Goal: Find specific page/section: Find specific page/section

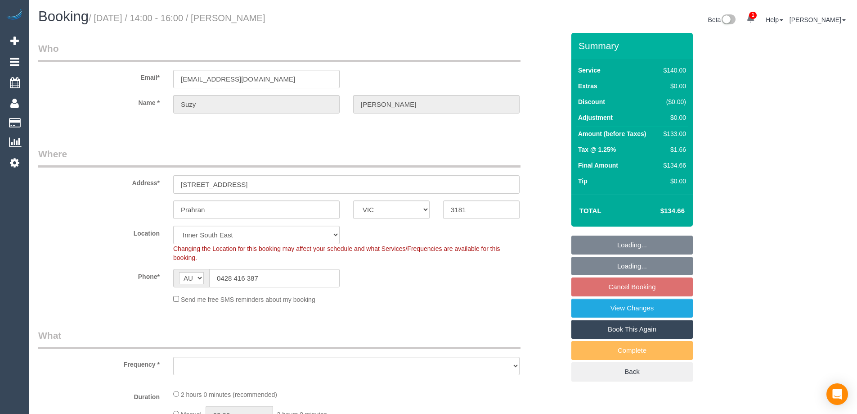
select select "VIC"
select select "number:28"
select select "number:14"
select select "number:19"
select select "number:22"
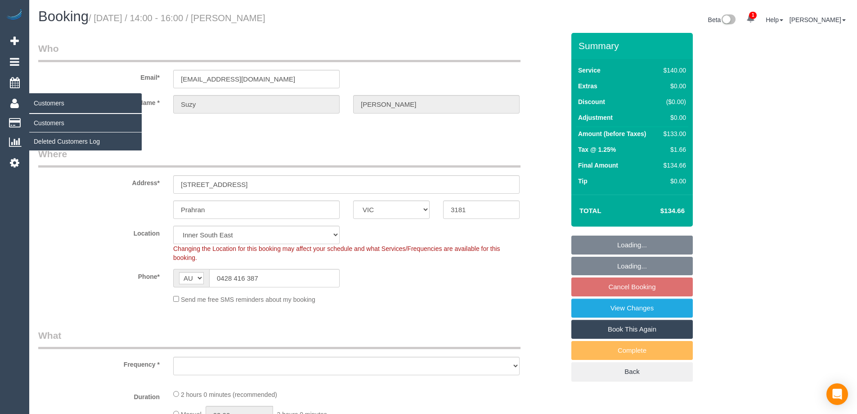
select select "object:685"
select select "string:stripe-pm_1FqTrP2GScqysDRVQPv26y9K"
click at [43, 121] on link "Customers" at bounding box center [85, 123] width 112 height 18
select select "object:1432"
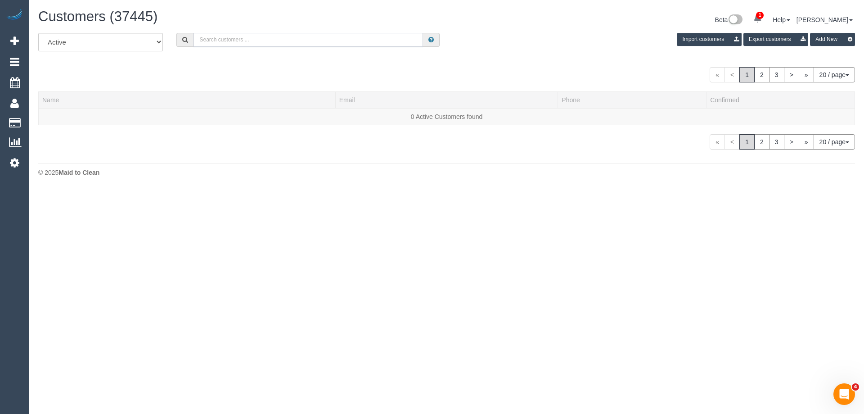
click at [327, 43] on input "text" at bounding box center [307, 40] width 229 height 14
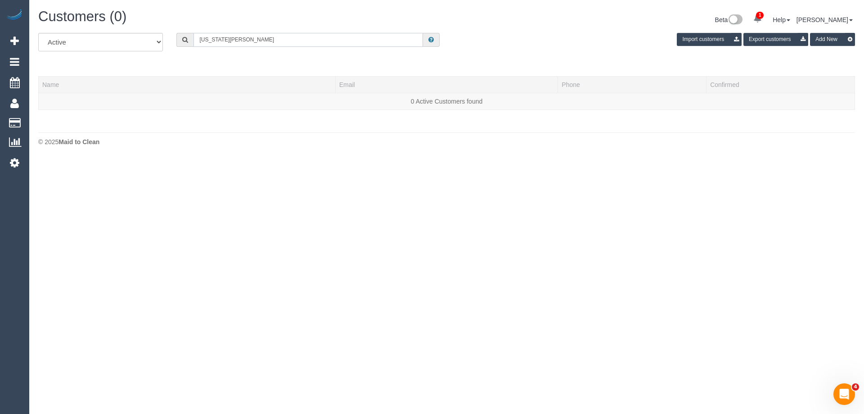
click at [245, 42] on input "[US_STATE][PERSON_NAME]" at bounding box center [307, 40] width 229 height 14
click at [225, 39] on input "[US_STATE][PERSON_NAME]" at bounding box center [307, 40] width 229 height 14
click at [295, 37] on input "[US_STATE][PERSON_NAME]" at bounding box center [307, 40] width 229 height 14
click at [215, 39] on input "[US_STATE][PERSON_NAME]" at bounding box center [307, 40] width 229 height 14
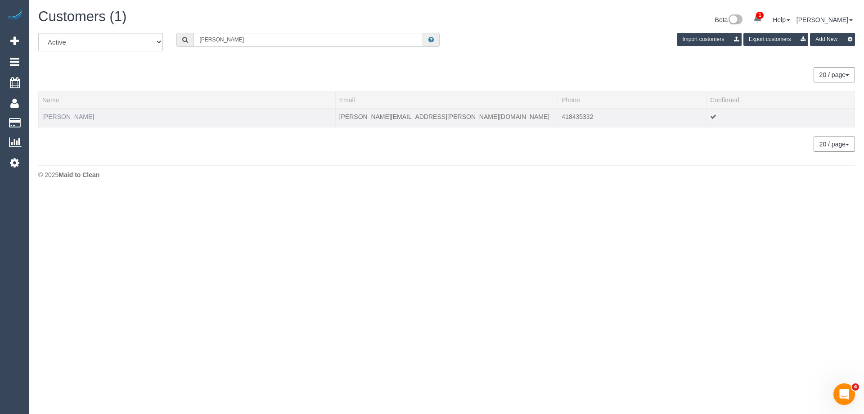
type input "[PERSON_NAME]"
click at [61, 113] on link "[PERSON_NAME]" at bounding box center [68, 116] width 52 height 7
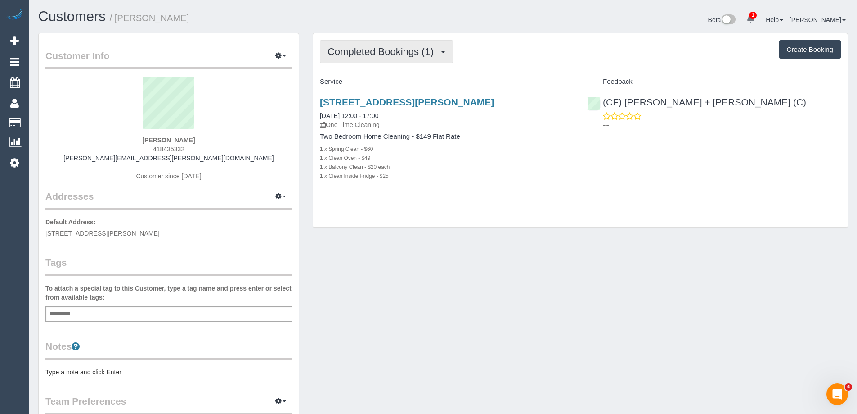
click at [418, 59] on button "Completed Bookings (1)" at bounding box center [386, 51] width 133 height 23
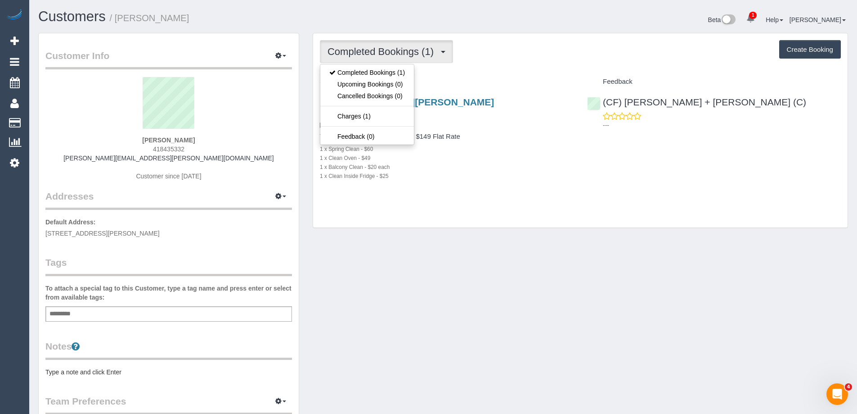
click at [490, 49] on div "Completed Bookings (1) Completed Bookings (1) Upcoming Bookings (0) Cancelled B…" at bounding box center [580, 51] width 521 height 23
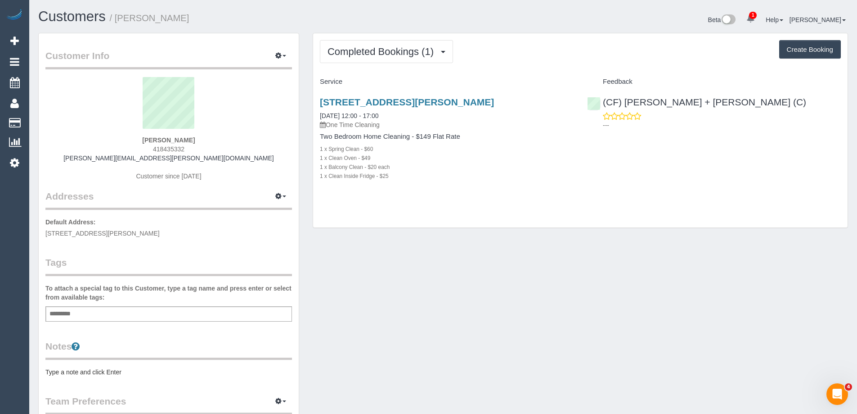
drag, startPoint x: 45, startPoint y: 234, endPoint x: 132, endPoint y: 230, distance: 87.4
click at [132, 230] on div "Customer Info Edit Contact Info Send Message Email Preferences Special Sales Ta…" at bounding box center [169, 323] width 260 height 581
copy span "[STREET_ADDRESS][PERSON_NAME],"
